Goal: Check status: Verify the current state of an ongoing process or item

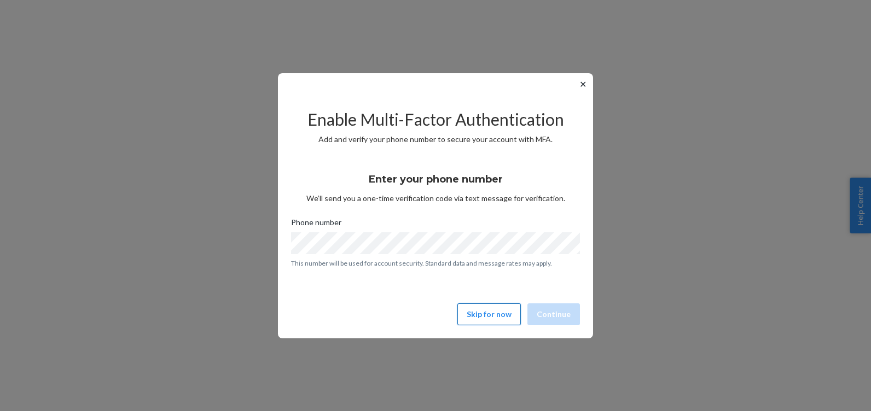
click at [478, 318] on button "Skip for now" at bounding box center [488, 315] width 63 height 22
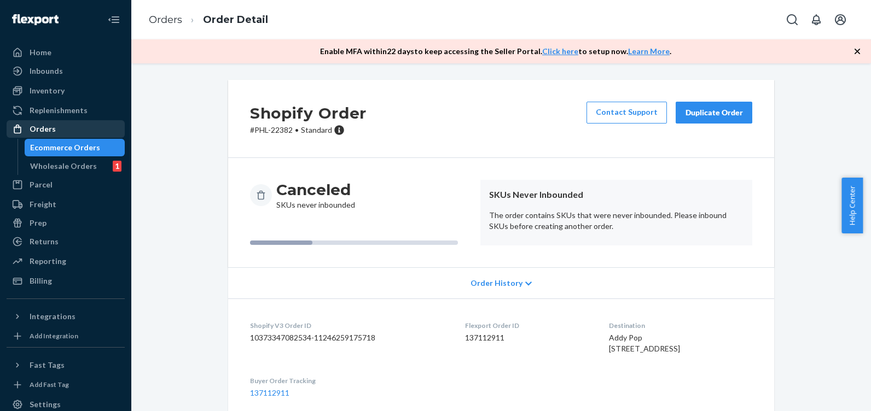
click at [45, 127] on div "Orders" at bounding box center [43, 129] width 26 height 11
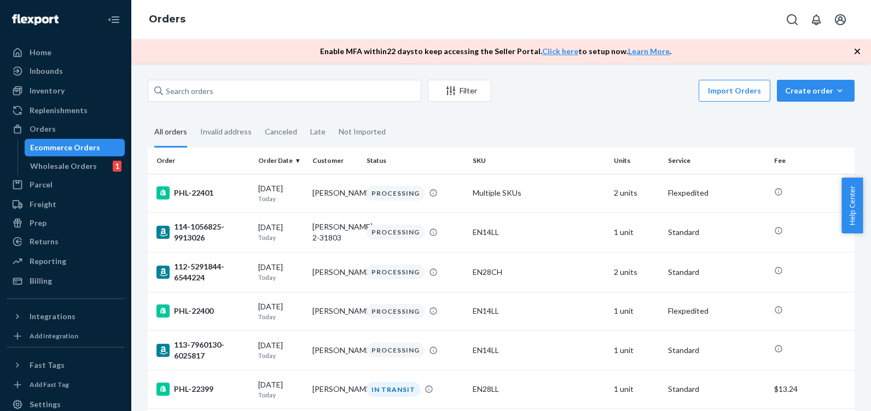
click at [44, 142] on div "Ecommerce Orders" at bounding box center [65, 147] width 70 height 11
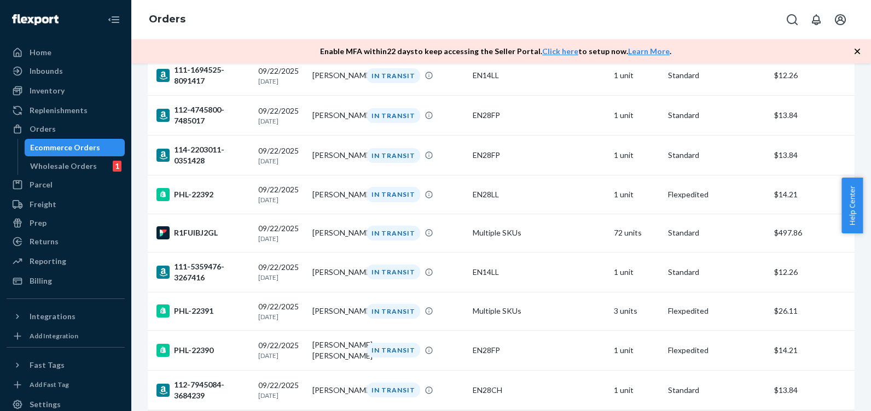
scroll to position [759, 0]
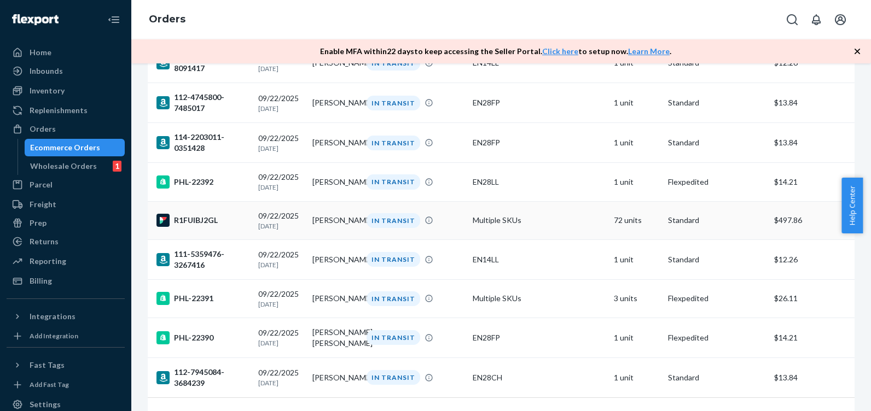
click at [396, 228] on div "IN TRANSIT" at bounding box center [394, 220] width 54 height 15
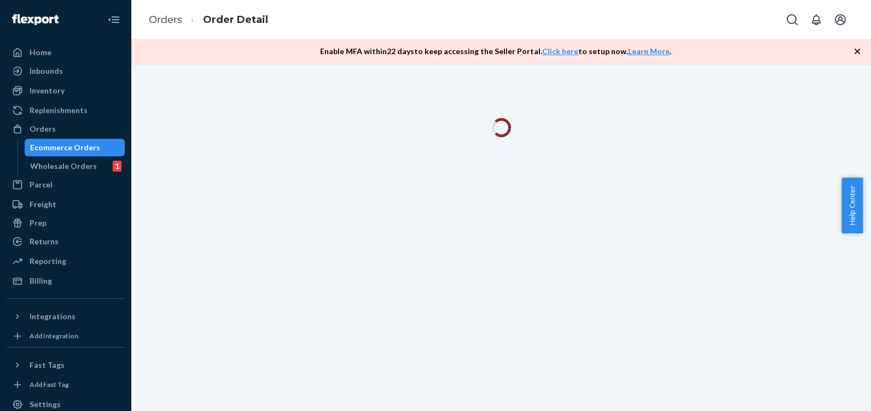
click at [396, 243] on div at bounding box center [501, 237] width 740 height 348
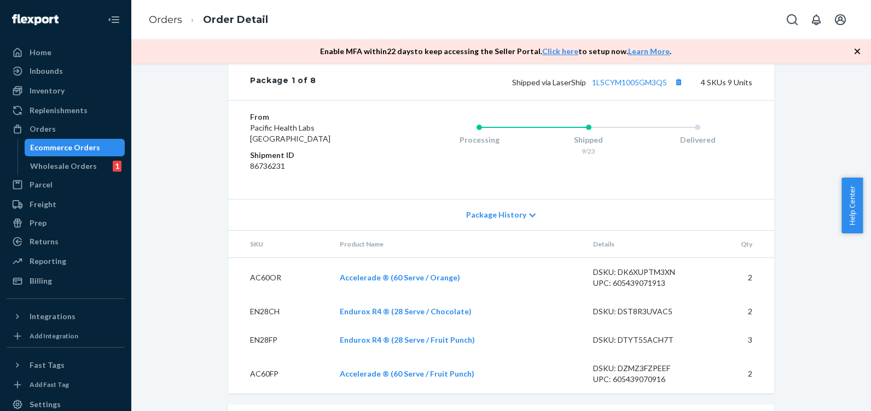
scroll to position [547, 0]
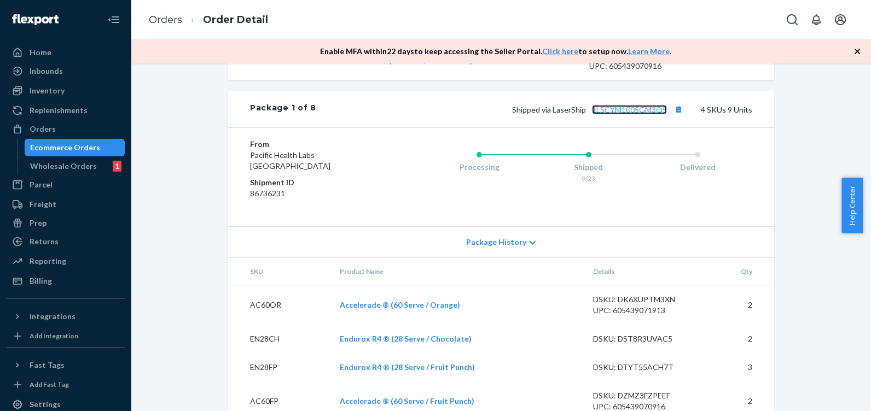
click at [636, 114] on link "1LSCYM1005GM3Q5" at bounding box center [629, 109] width 75 height 9
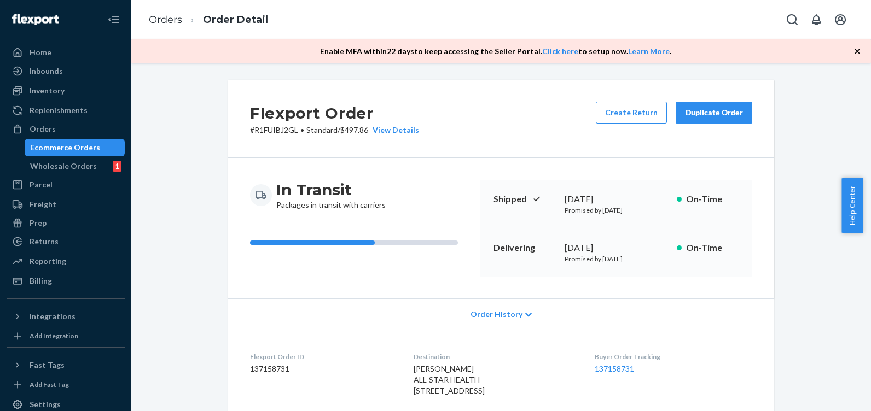
scroll to position [146, 0]
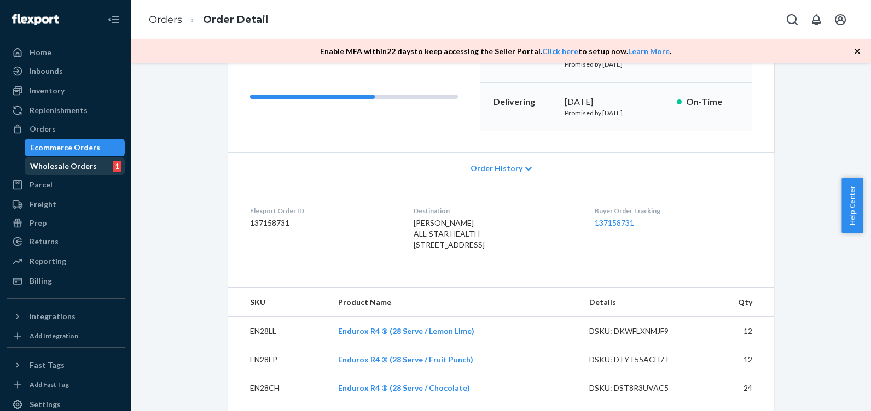
click at [39, 161] on div "Wholesale Orders" at bounding box center [63, 166] width 67 height 11
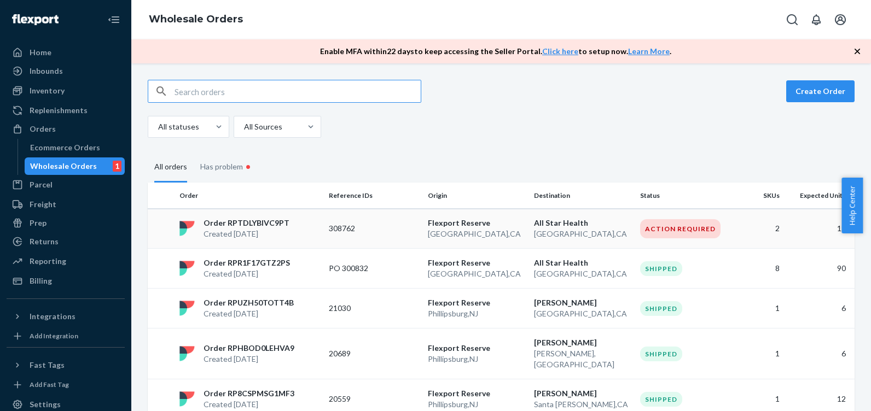
click at [654, 225] on div "Action Required" at bounding box center [680, 228] width 80 height 19
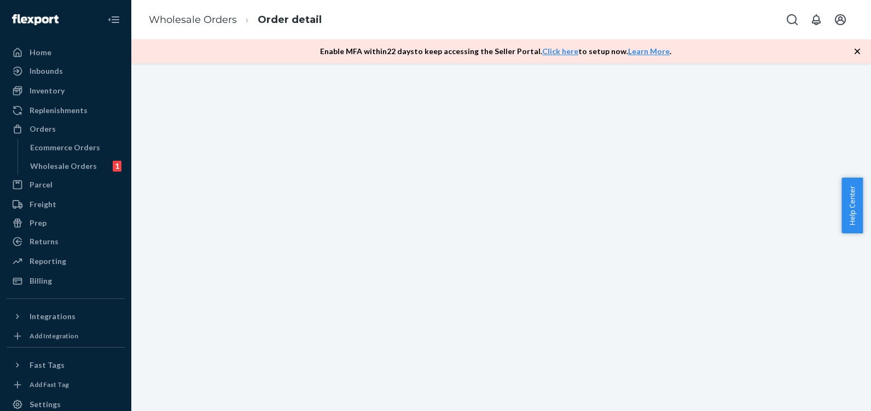
click at [654, 225] on div at bounding box center [501, 237] width 740 height 348
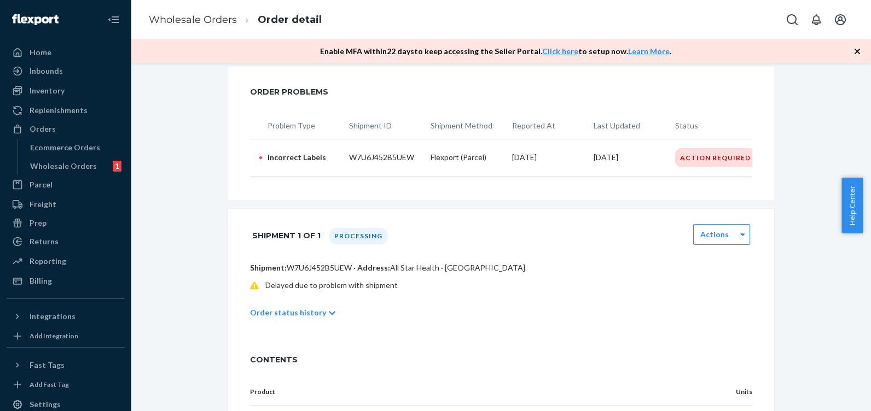
scroll to position [203, 0]
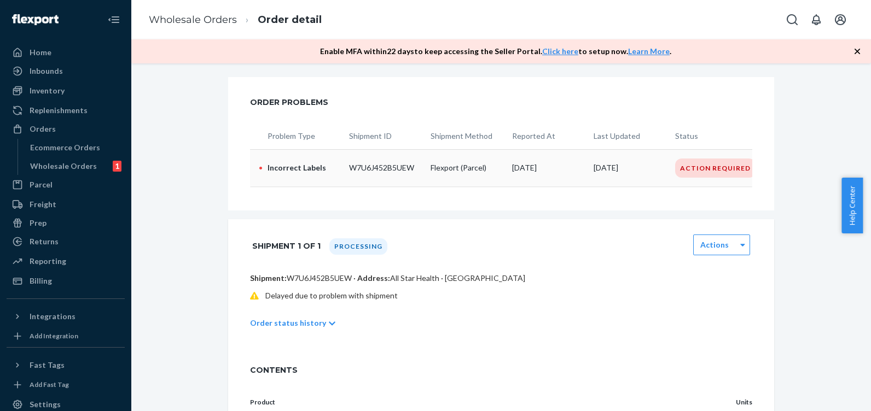
click at [700, 170] on div "Action Required" at bounding box center [715, 168] width 80 height 19
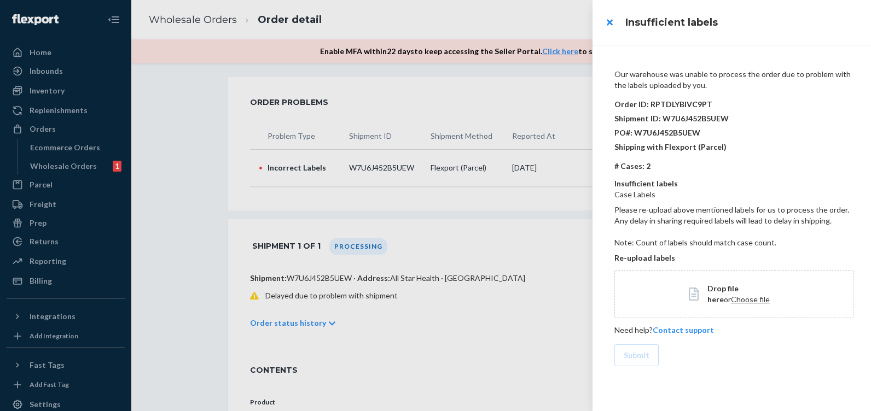
click at [449, 95] on div at bounding box center [435, 205] width 871 height 411
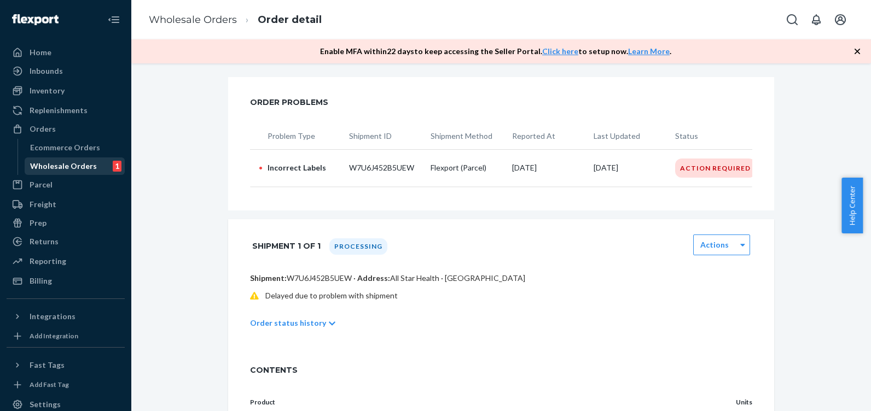
click at [80, 165] on div "Wholesale Orders" at bounding box center [63, 166] width 67 height 11
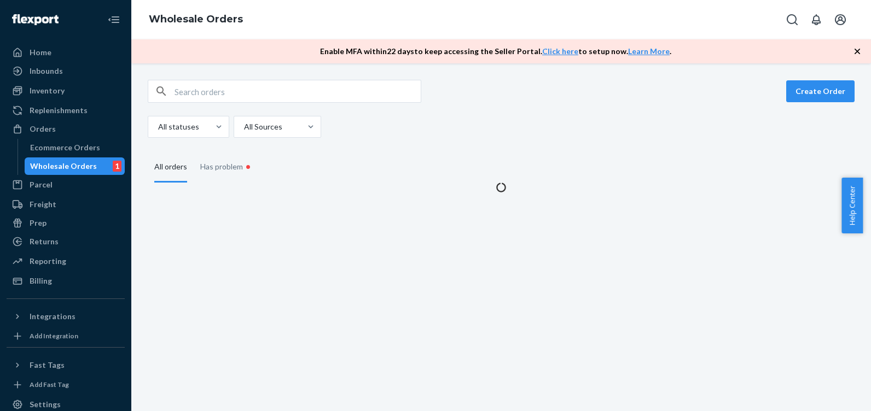
click at [80, 165] on div "Wholesale Orders" at bounding box center [63, 166] width 67 height 11
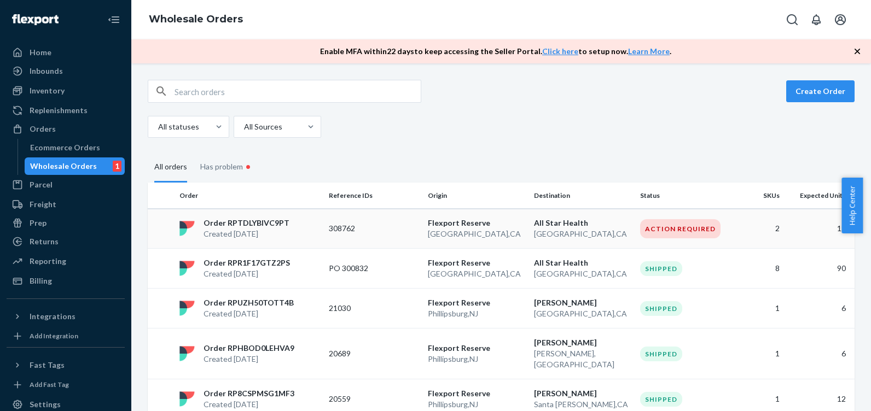
click at [269, 227] on p "Order RPTDLYBIVC9PT" at bounding box center [247, 223] width 86 height 11
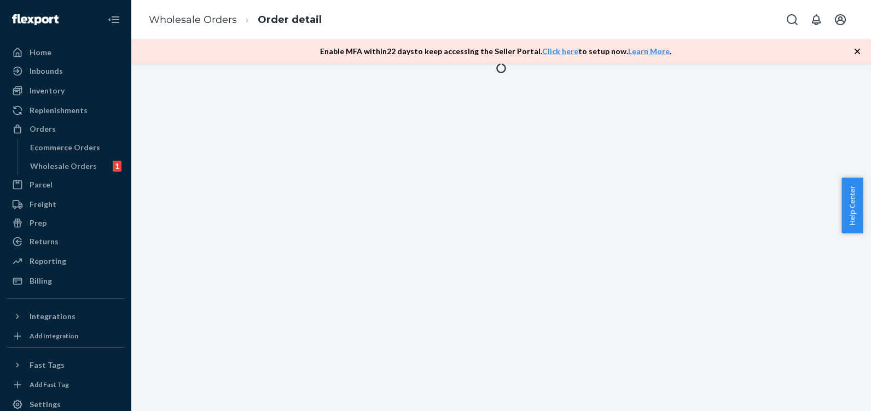
click at [269, 227] on div at bounding box center [501, 237] width 740 height 348
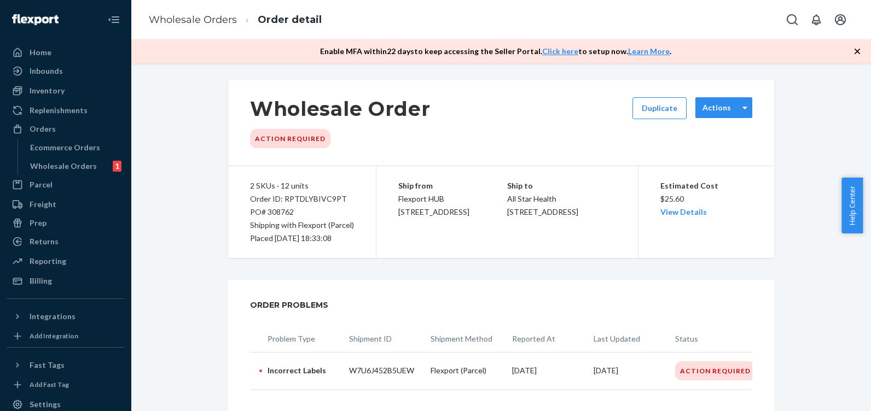
click at [713, 111] on label "Actions" at bounding box center [716, 107] width 28 height 11
click at [277, 143] on div "Action Required" at bounding box center [290, 138] width 80 height 19
click at [272, 130] on div "Action Required" at bounding box center [290, 138] width 80 height 19
click at [725, 108] on label "Actions" at bounding box center [716, 107] width 28 height 11
click at [724, 132] on div "No options" at bounding box center [723, 133] width 57 height 20
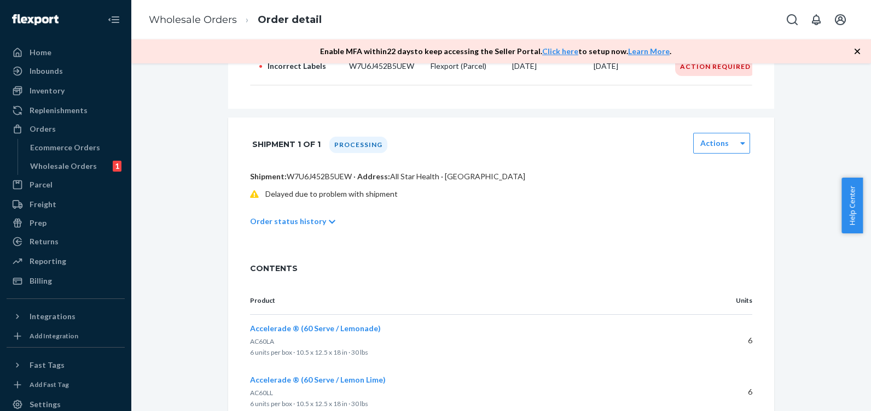
scroll to position [319, 0]
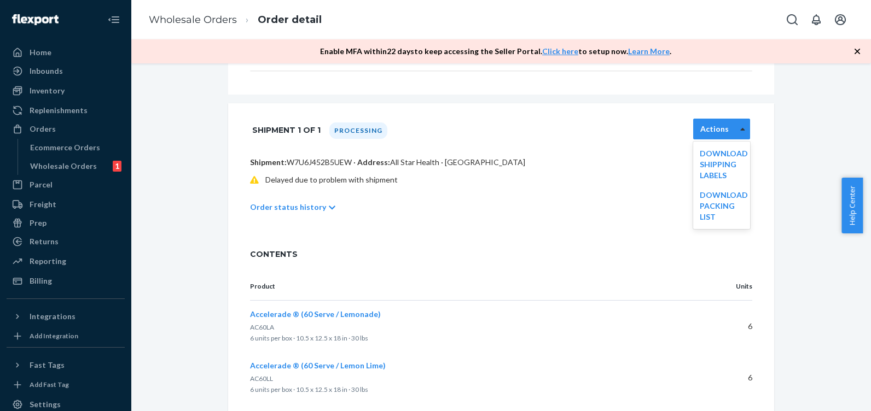
click at [740, 133] on icon at bounding box center [742, 129] width 5 height 8
click at [278, 213] on p "Order status history" at bounding box center [288, 207] width 76 height 11
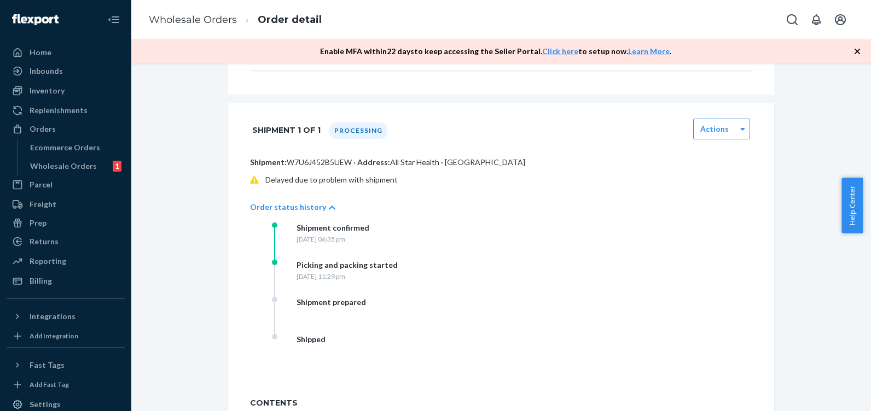
drag, startPoint x: 865, startPoint y: 181, endPoint x: 875, endPoint y: 241, distance: 60.9
click at [870, 241] on html "Home Inbounds Shipping Plans Problems Inventory Products Replenishments Orders …" at bounding box center [435, 205] width 871 height 411
drag, startPoint x: 875, startPoint y: 241, endPoint x: 701, endPoint y: 213, distance: 176.2
click at [701, 213] on div "Order status history" at bounding box center [501, 207] width 502 height 31
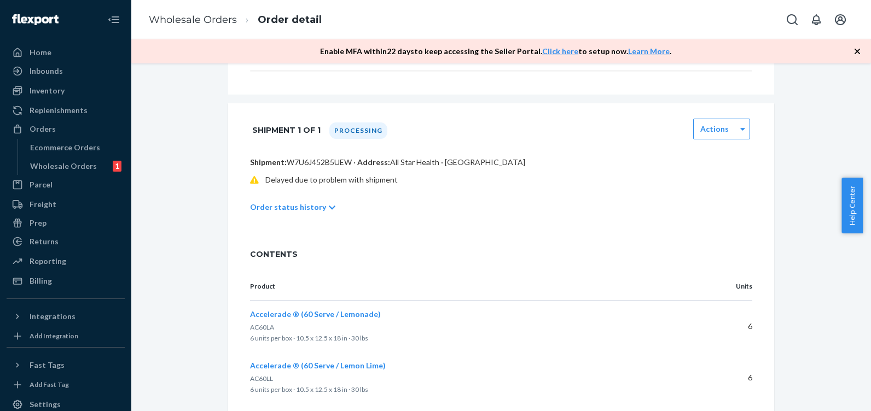
drag, startPoint x: 866, startPoint y: 223, endPoint x: 889, endPoint y: 324, distance: 103.2
click at [870, 324] on html "Home Inbounds Shipping Plans Problems Inventory Products Replenishments Orders …" at bounding box center [435, 205] width 871 height 411
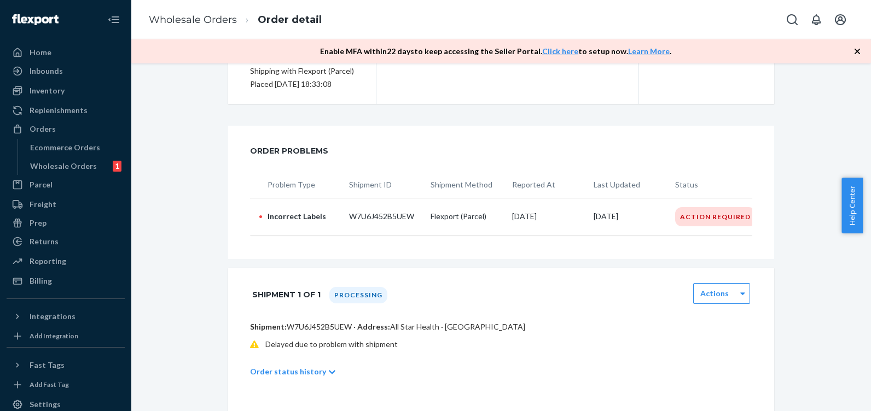
scroll to position [495, 0]
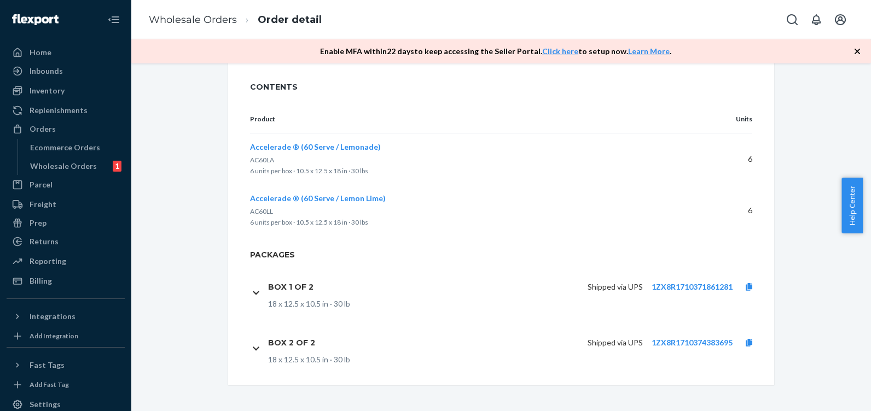
click at [569, 243] on div "Product Units Accelerade ® (60 Serve / Lemonade) AC60LA 6 units per box · 10.5 …" at bounding box center [501, 178] width 546 height 144
click at [740, 284] on link at bounding box center [749, 287] width 33 height 11
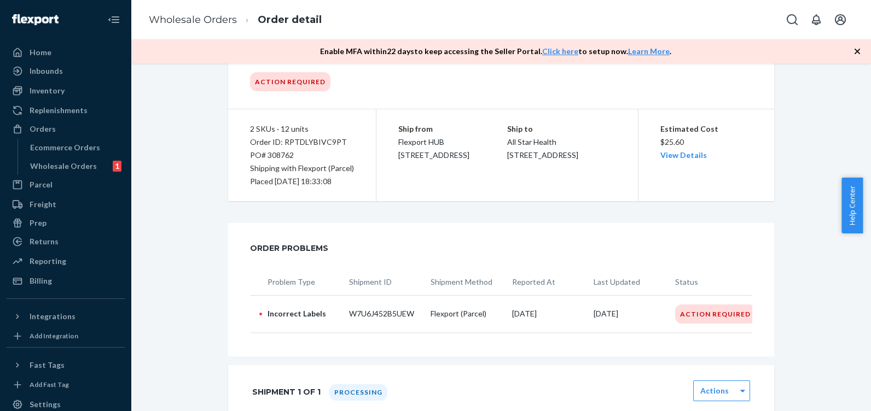
scroll to position [62, 0]
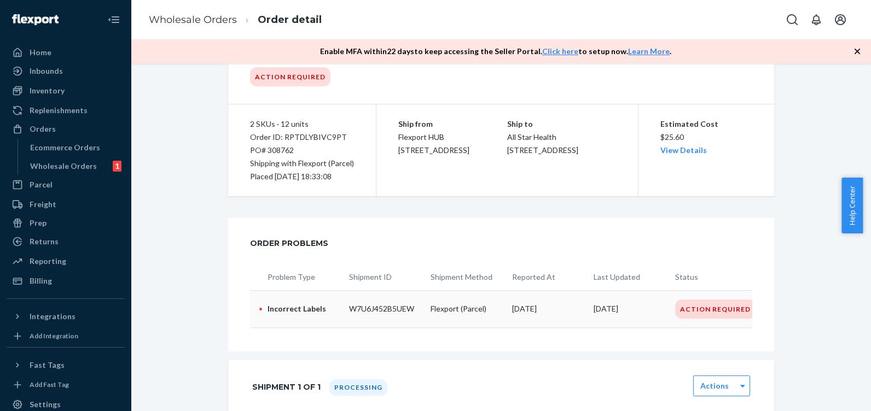
click at [432, 312] on p "Flexport (Parcel)" at bounding box center [467, 309] width 73 height 11
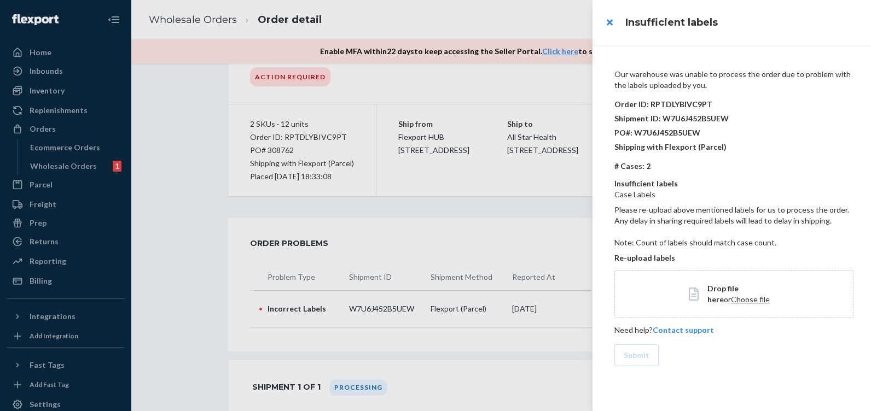
click at [457, 101] on div at bounding box center [435, 205] width 871 height 411
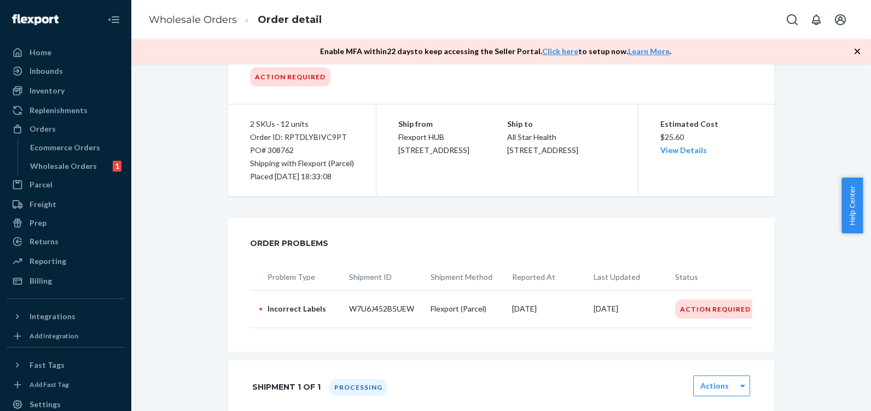
click at [665, 147] on link "View Details" at bounding box center [683, 150] width 46 height 9
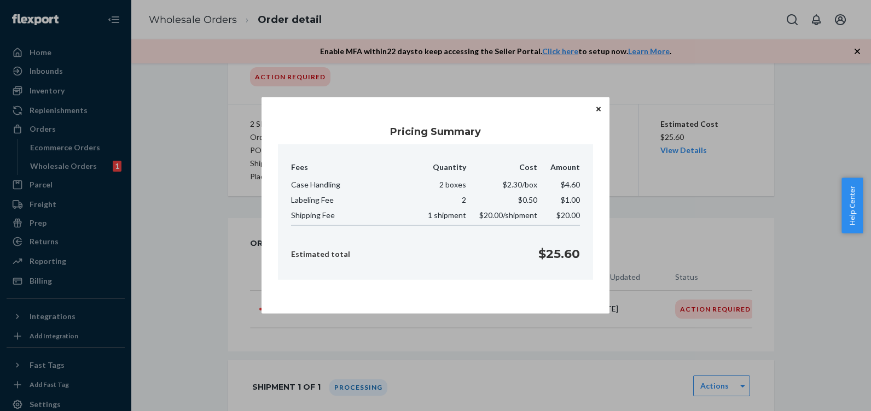
click at [599, 111] on icon "Close" at bounding box center [598, 109] width 4 height 7
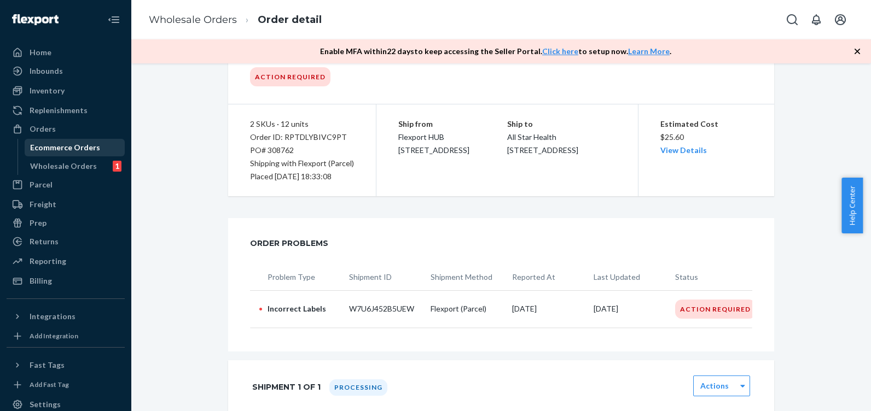
click at [51, 142] on div "Ecommerce Orders" at bounding box center [65, 147] width 70 height 11
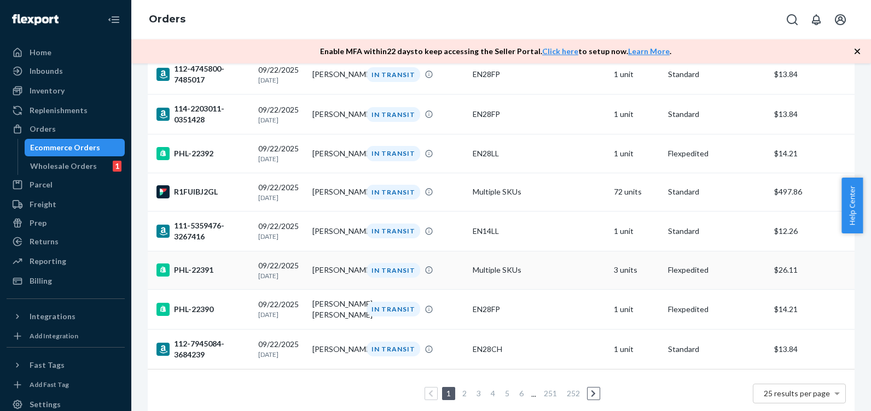
scroll to position [789, 0]
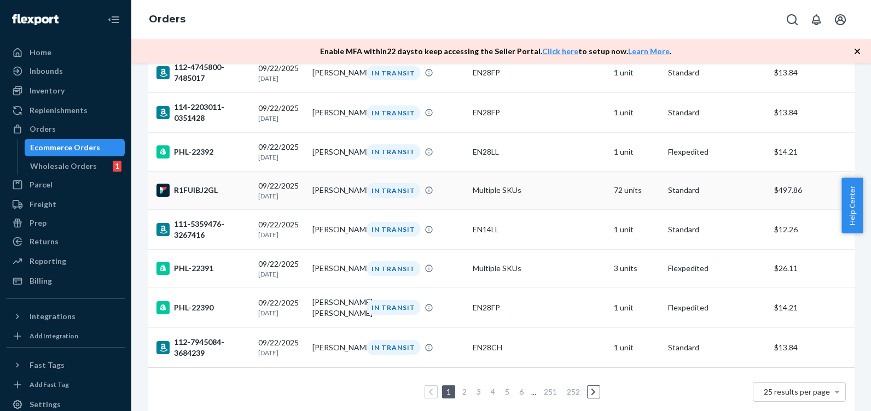
click at [321, 210] on td "[PERSON_NAME]" at bounding box center [335, 190] width 54 height 38
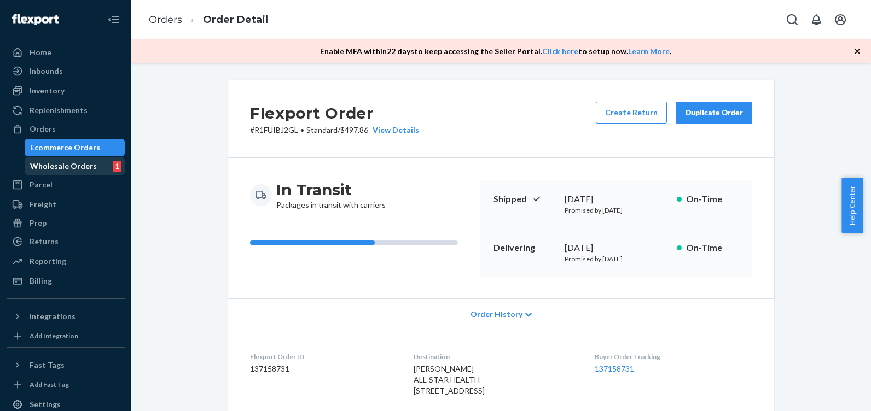
click at [71, 165] on div "Wholesale Orders" at bounding box center [63, 166] width 67 height 11
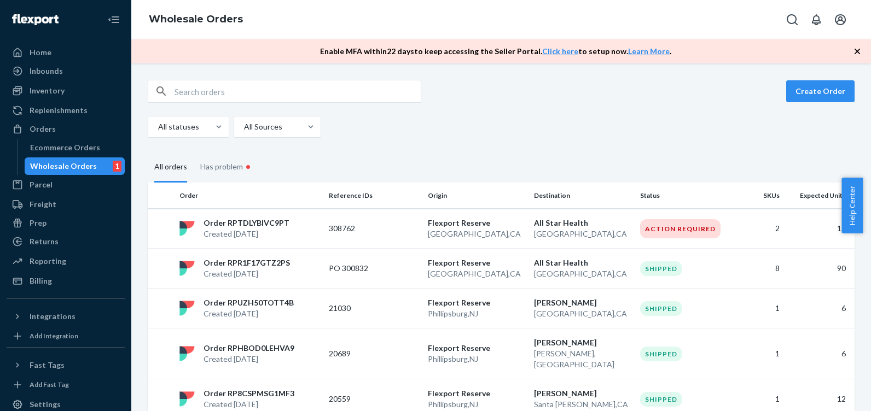
drag, startPoint x: 665, startPoint y: 231, endPoint x: 189, endPoint y: 218, distance: 476.7
click at [189, 222] on img at bounding box center [186, 228] width 15 height 15
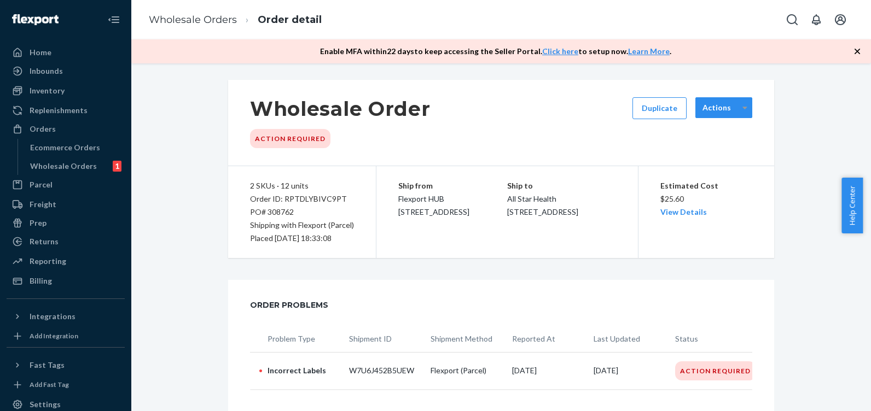
click at [745, 108] on div at bounding box center [745, 108] width 14 height 16
click at [838, 21] on icon "Open account menu" at bounding box center [840, 19] width 11 height 11
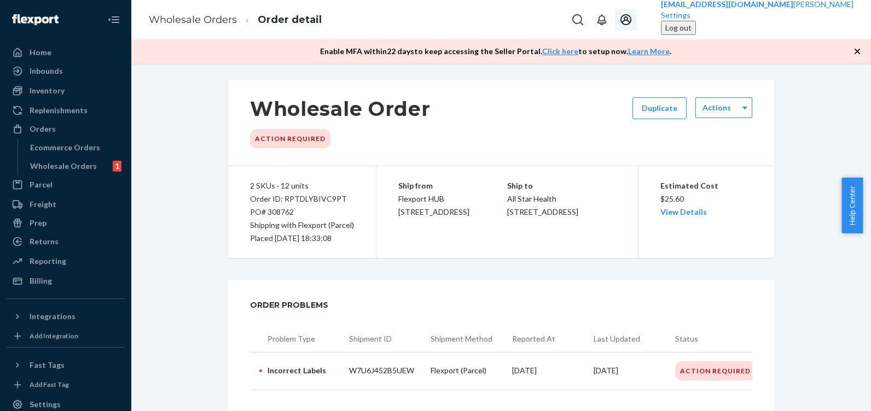
click at [691, 33] on div "Log out" at bounding box center [678, 27] width 26 height 11
